Goal: Check status: Check status

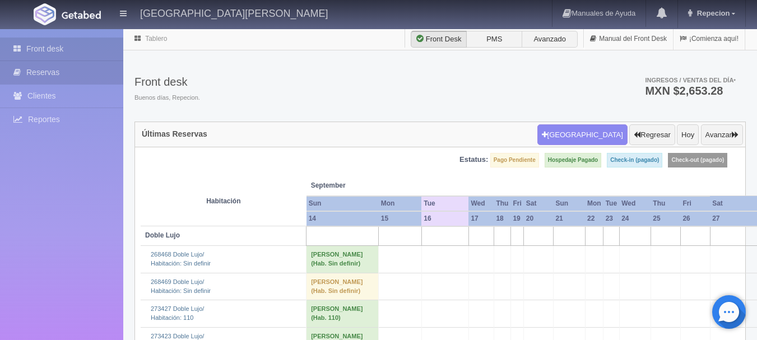
click at [46, 65] on link "Reservas" at bounding box center [61, 72] width 123 height 23
click at [68, 71] on link "Reservas" at bounding box center [61, 72] width 123 height 23
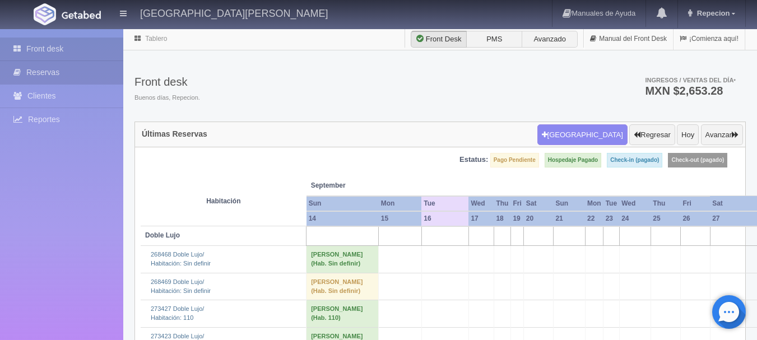
click at [53, 73] on link "Reservas" at bounding box center [61, 72] width 123 height 23
click at [54, 72] on link "Reservas" at bounding box center [61, 72] width 123 height 23
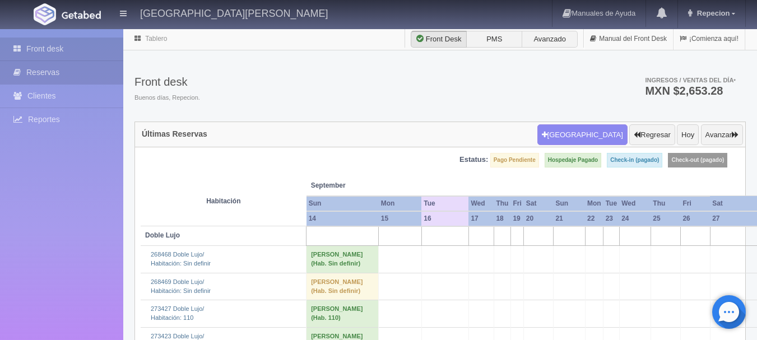
click at [54, 72] on link "Reservas" at bounding box center [61, 72] width 123 height 23
click at [54, 73] on link "Reservas" at bounding box center [61, 72] width 123 height 23
click at [85, 73] on link "Reservas" at bounding box center [61, 72] width 123 height 23
click at [85, 72] on link "Reservas" at bounding box center [61, 72] width 123 height 23
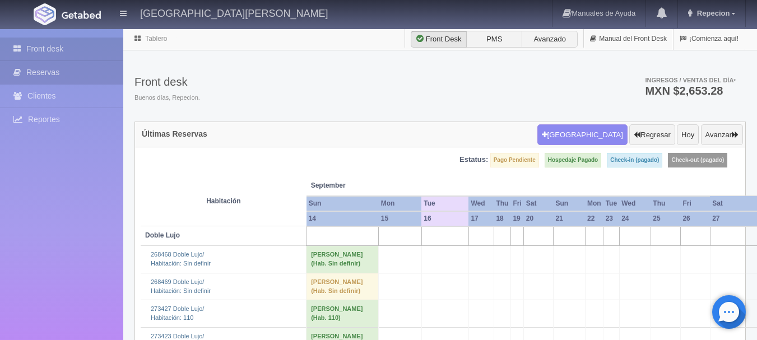
click at [85, 72] on link "Reservas" at bounding box center [61, 72] width 123 height 23
click at [85, 71] on link "Reservas" at bounding box center [61, 72] width 123 height 23
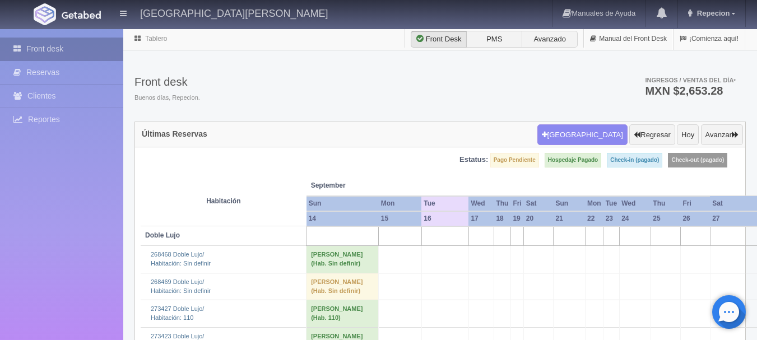
click at [74, 49] on link "Front desk" at bounding box center [61, 49] width 123 height 23
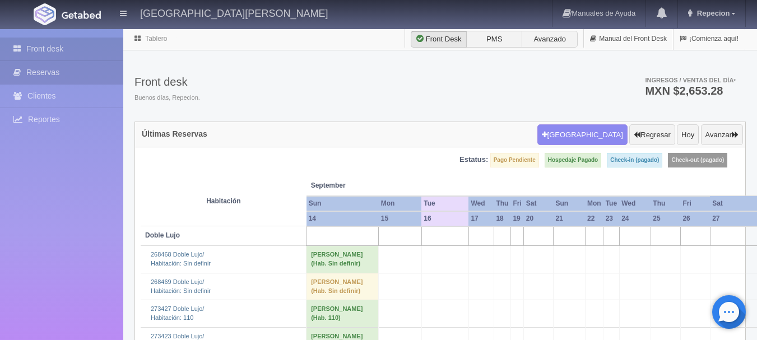
click at [96, 75] on link "Reservas" at bounding box center [61, 72] width 123 height 23
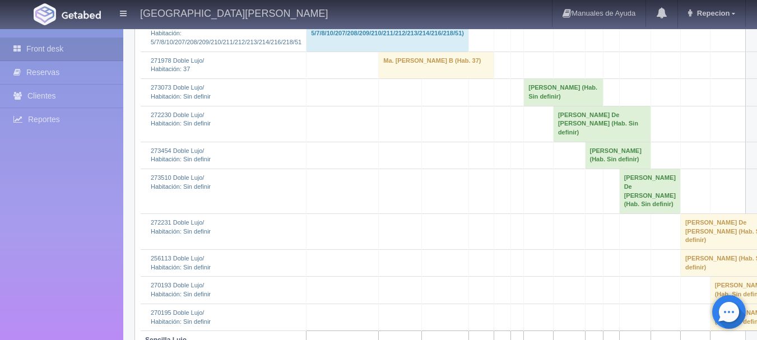
scroll to position [448, 0]
click at [586, 141] on td "[PERSON_NAME] De [PERSON_NAME] (Hab. Sin definir)" at bounding box center [601, 123] width 97 height 36
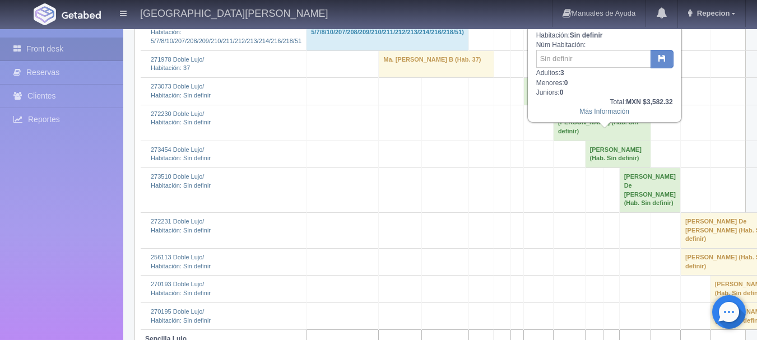
click at [519, 202] on td at bounding box center [516, 190] width 13 height 45
click at [523, 164] on td at bounding box center [516, 154] width 13 height 27
click at [710, 105] on td at bounding box center [740, 91] width 61 height 27
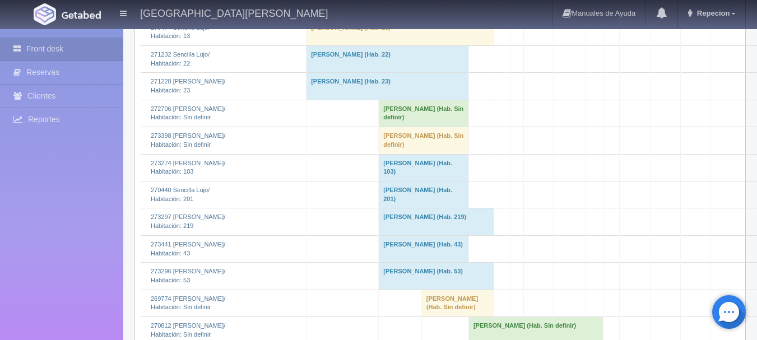
scroll to position [952, 0]
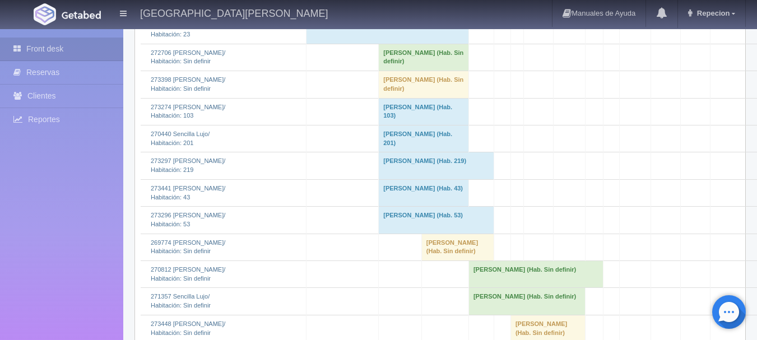
click at [411, 71] on td "[PERSON_NAME] (Hab. Sin definir)" at bounding box center [424, 57] width 90 height 27
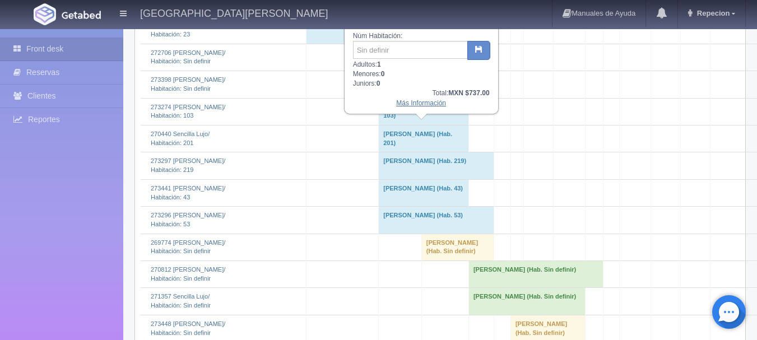
click at [418, 104] on link "Más Información" at bounding box center [421, 103] width 50 height 8
click at [417, 107] on link "Más Información" at bounding box center [421, 103] width 50 height 8
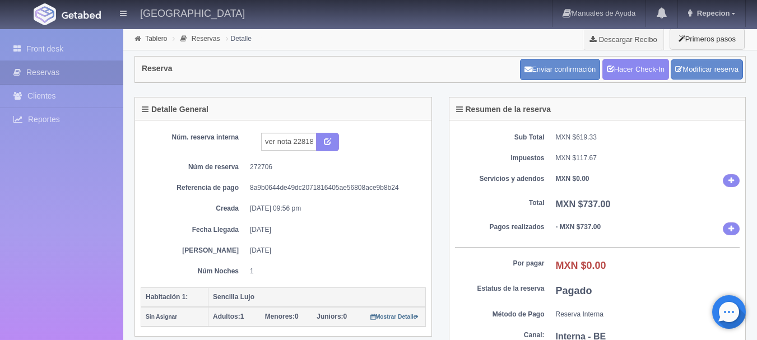
scroll to position [56, 0]
